Goal: Task Accomplishment & Management: Manage account settings

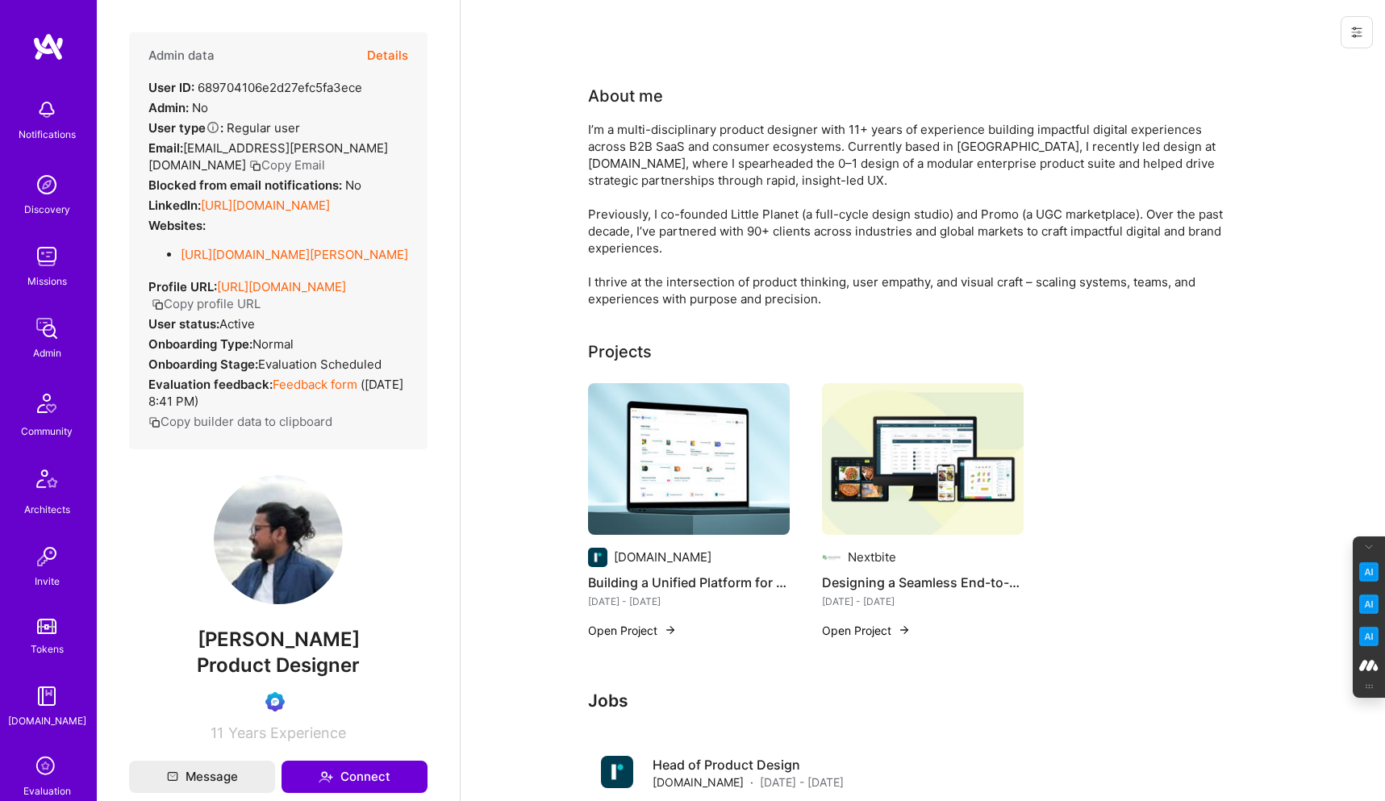
click at [1354, 27] on icon at bounding box center [1357, 32] width 13 height 13
click at [1287, 68] on button "Login as [PERSON_NAME]" at bounding box center [1288, 68] width 170 height 41
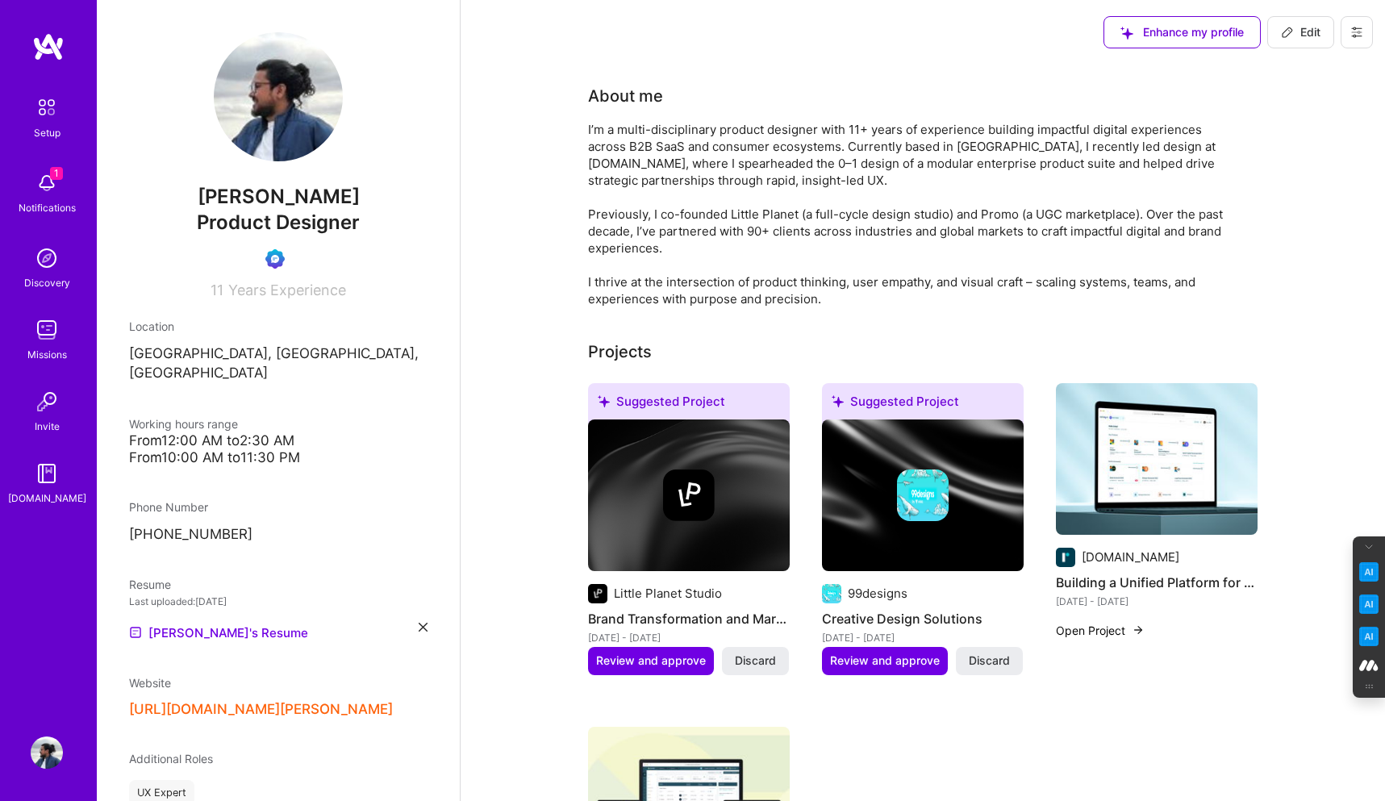
click at [44, 194] on img at bounding box center [47, 183] width 32 height 32
